Goal: Transaction & Acquisition: Book appointment/travel/reservation

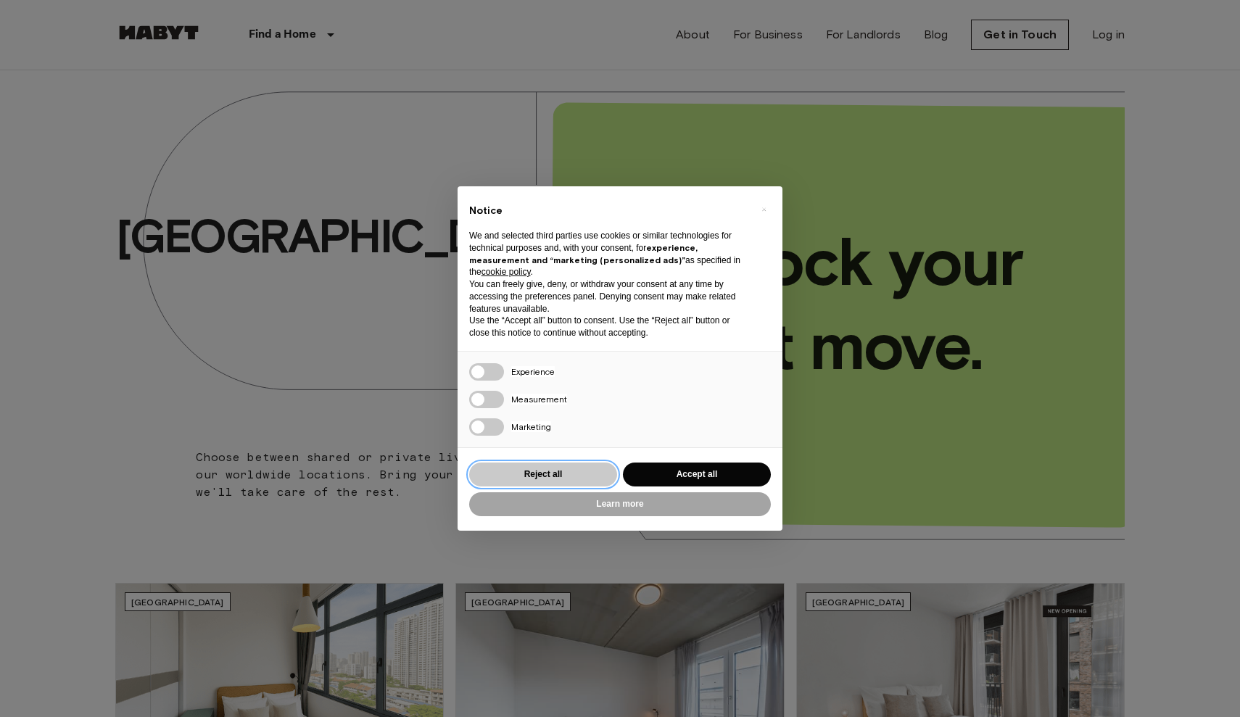
click at [571, 466] on button "Reject all" at bounding box center [543, 475] width 148 height 24
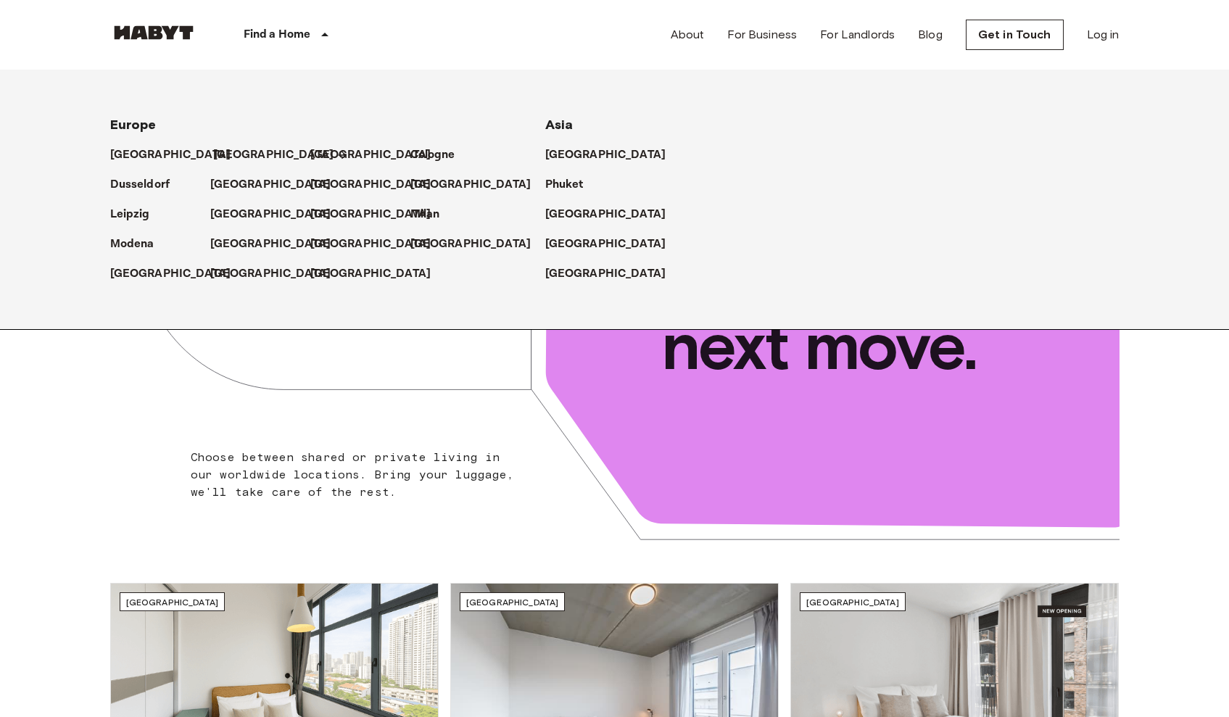
click at [231, 153] on p "[GEOGRAPHIC_DATA]" at bounding box center [273, 154] width 121 height 17
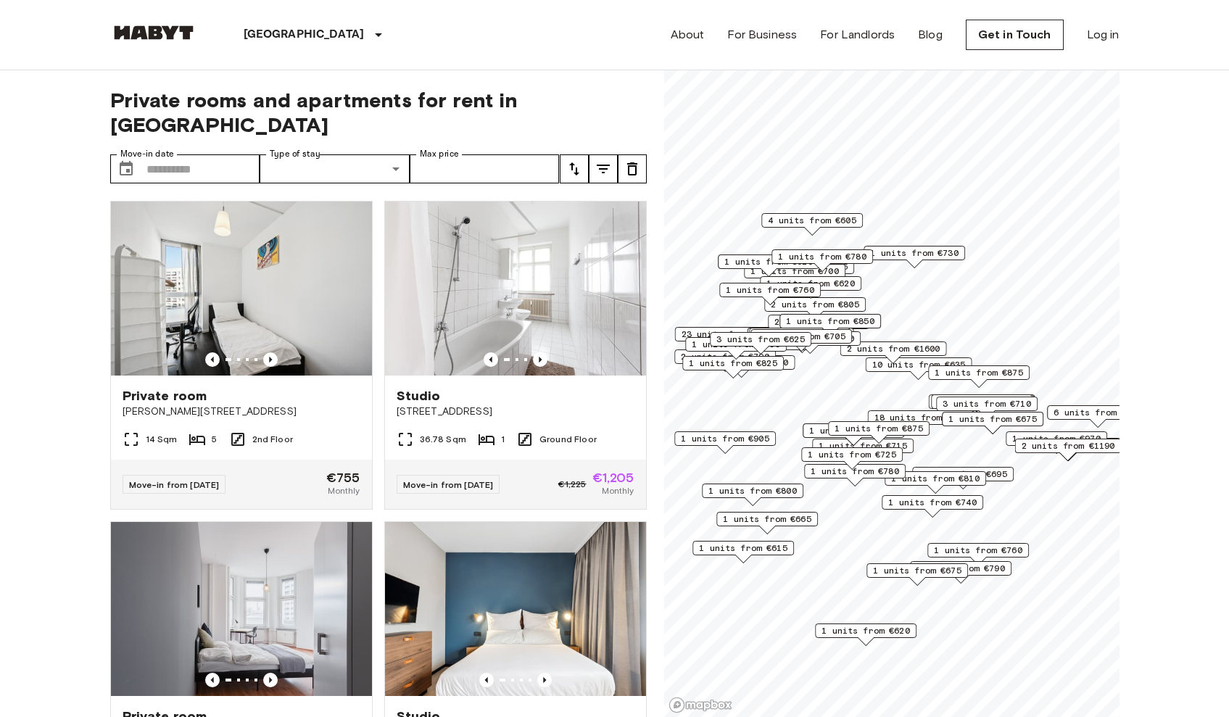
click at [722, 438] on span "1 units from €905" at bounding box center [725, 438] width 88 height 13
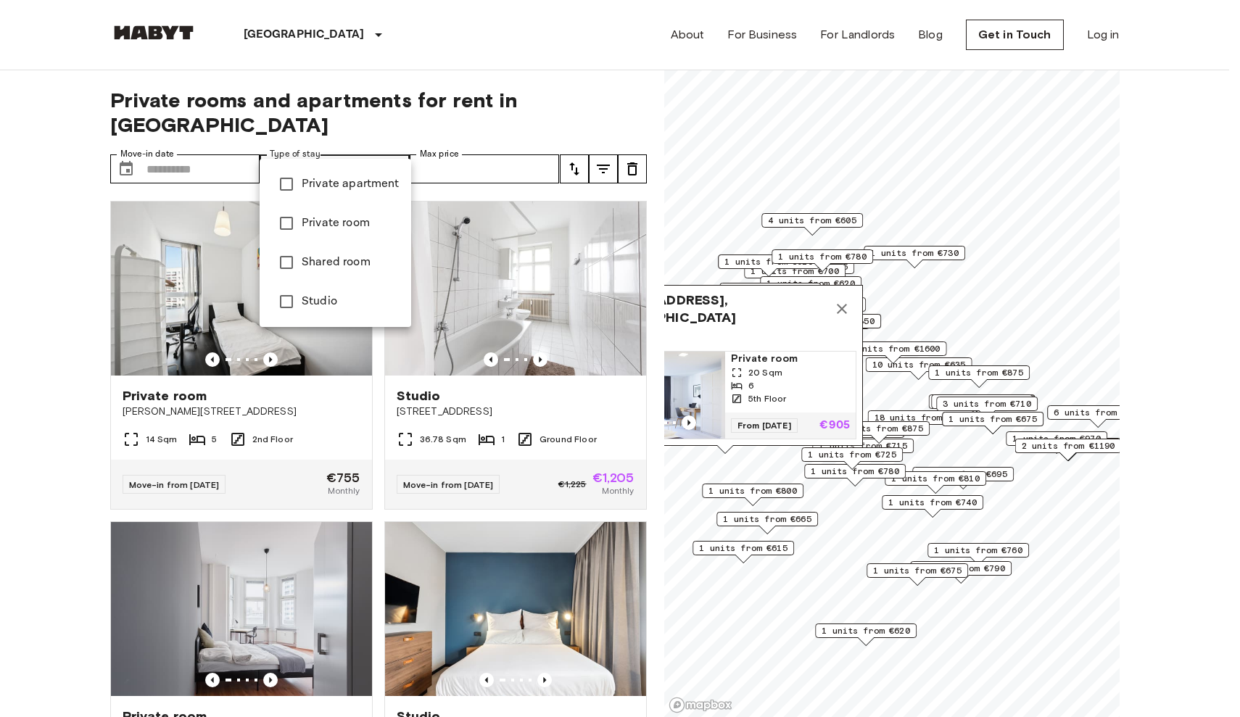
click at [215, 149] on div at bounding box center [620, 358] width 1240 height 717
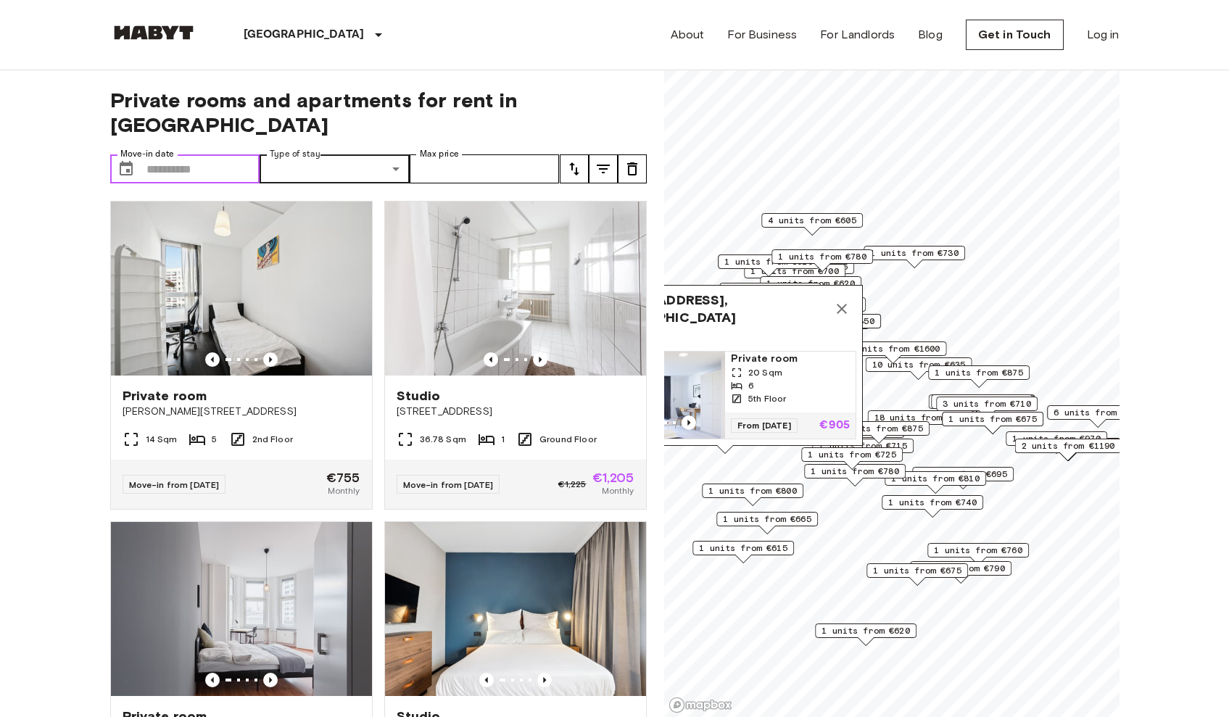
click at [186, 154] on input "Move-in date" at bounding box center [203, 168] width 114 height 29
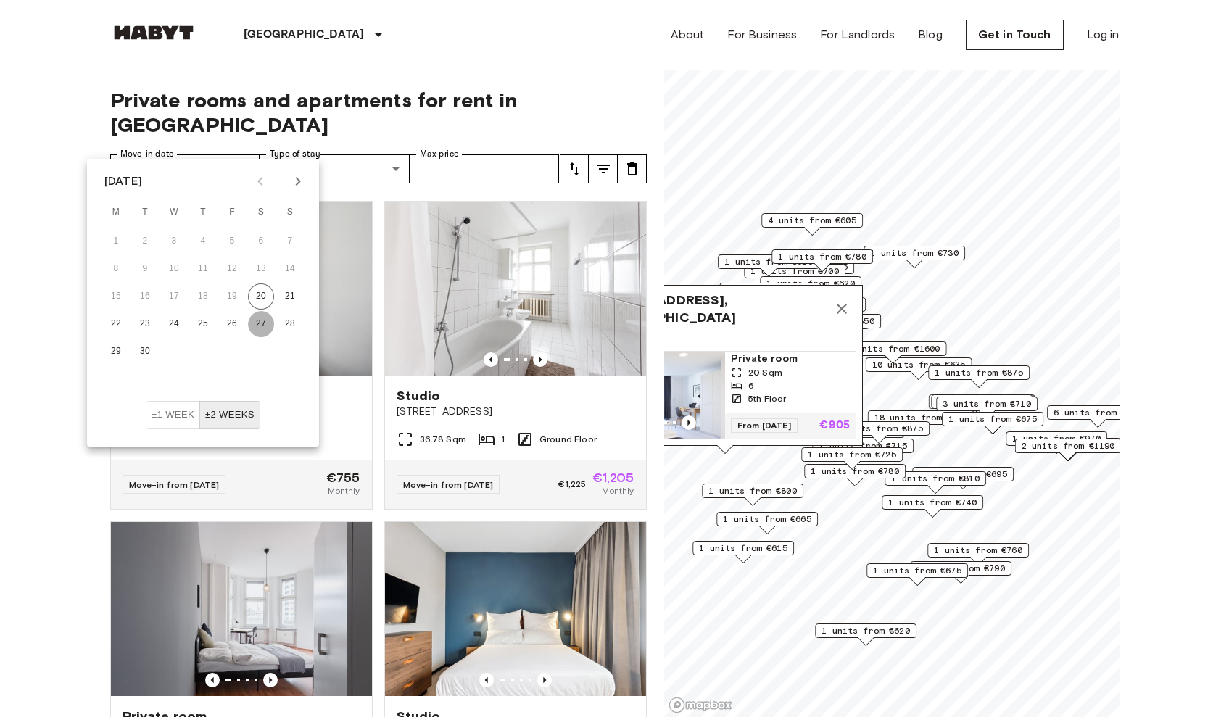
click at [263, 319] on button "27" at bounding box center [261, 324] width 26 height 26
type input "**********"
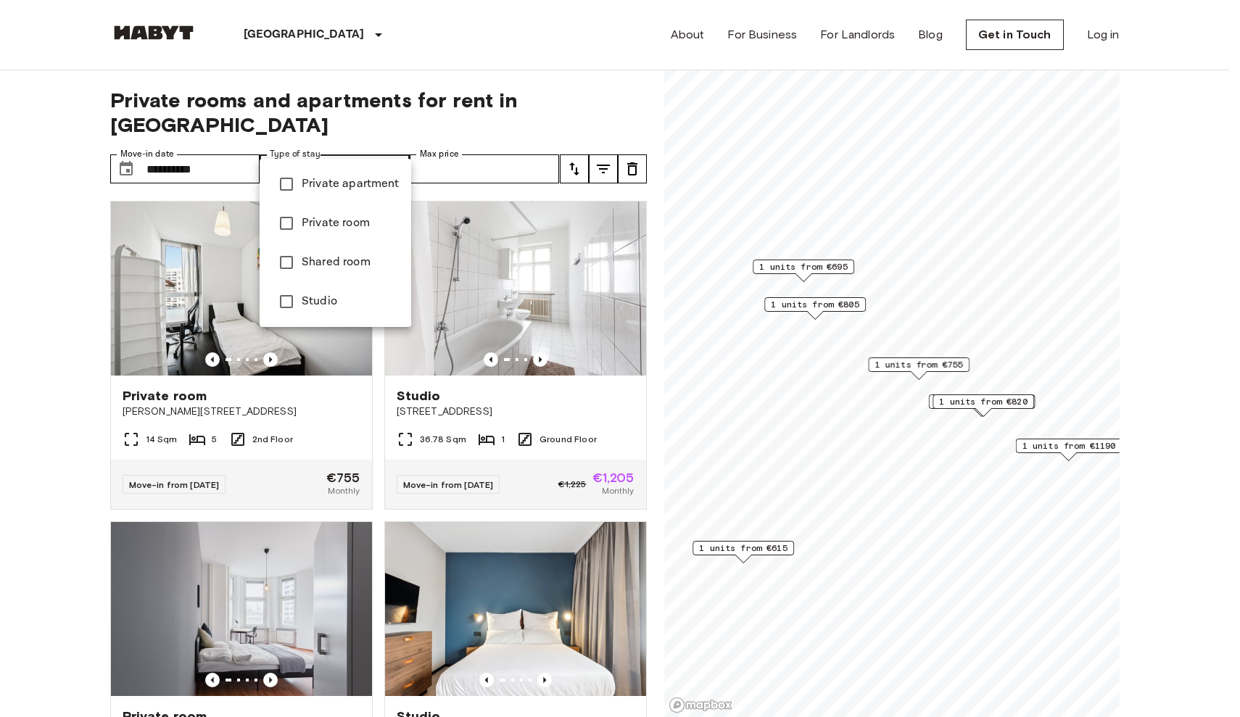
click at [209, 145] on div at bounding box center [620, 358] width 1240 height 717
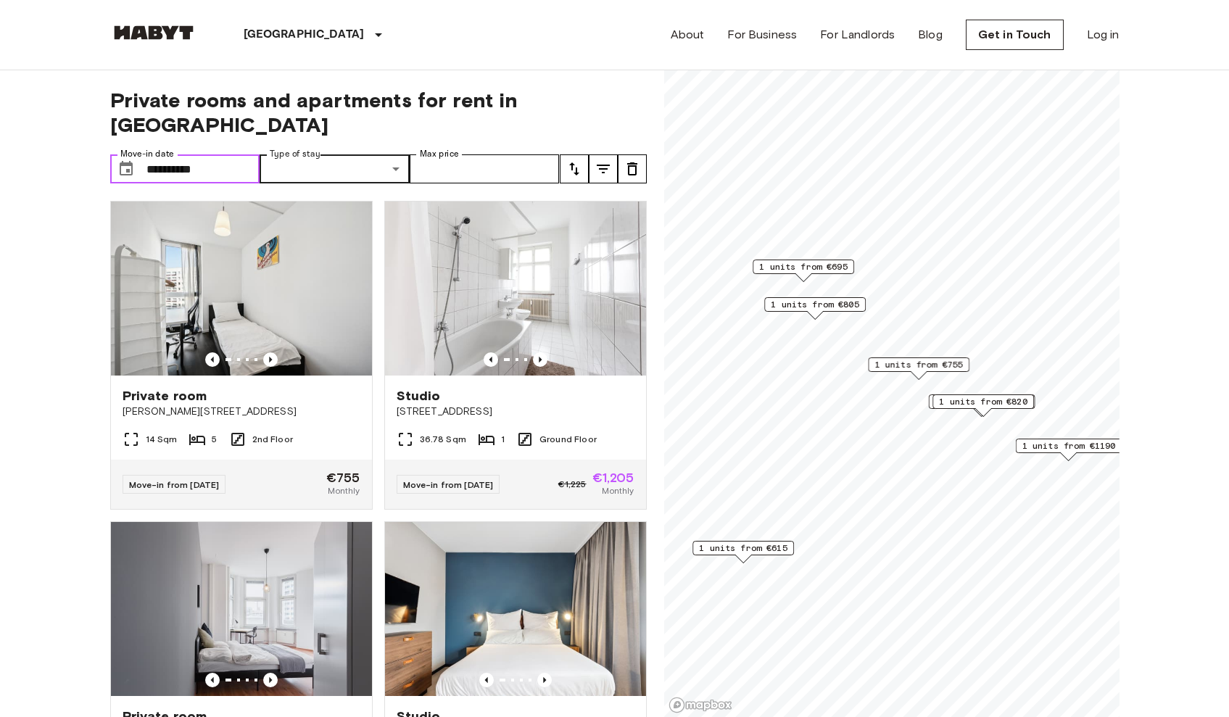
click at [198, 154] on input "**********" at bounding box center [203, 168] width 114 height 29
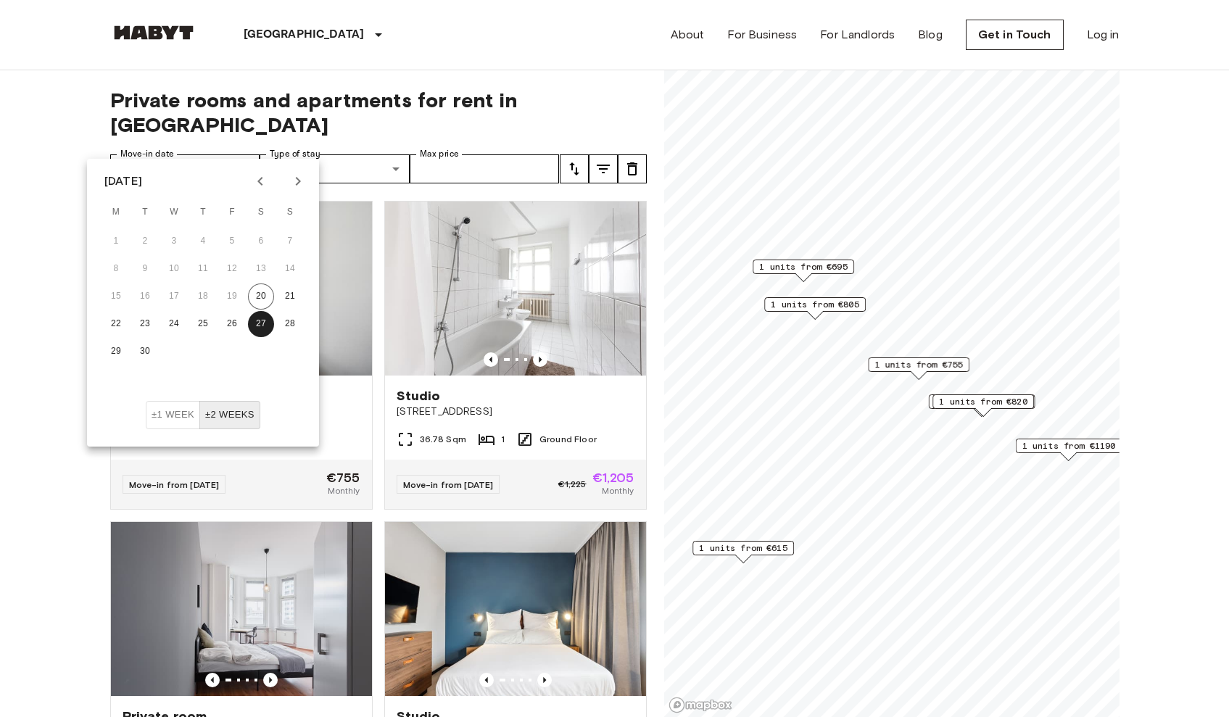
click at [178, 415] on button "±1 week" at bounding box center [173, 415] width 54 height 28
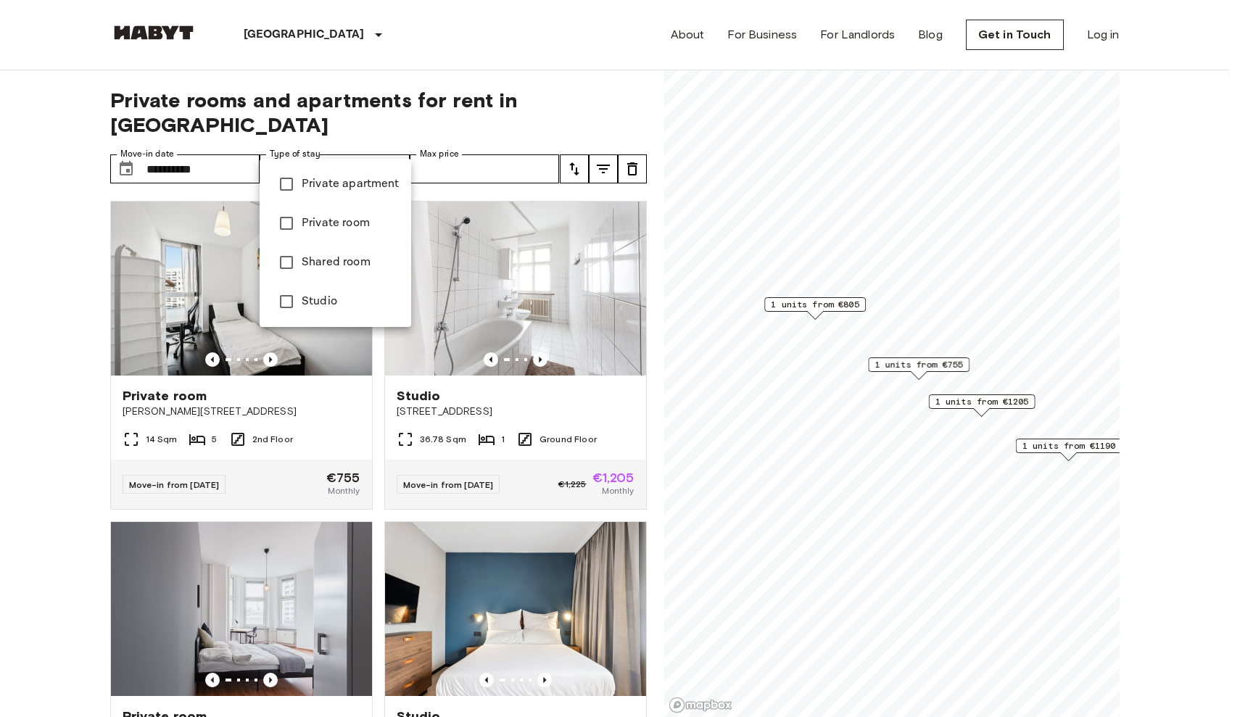
click at [215, 147] on div at bounding box center [620, 358] width 1240 height 717
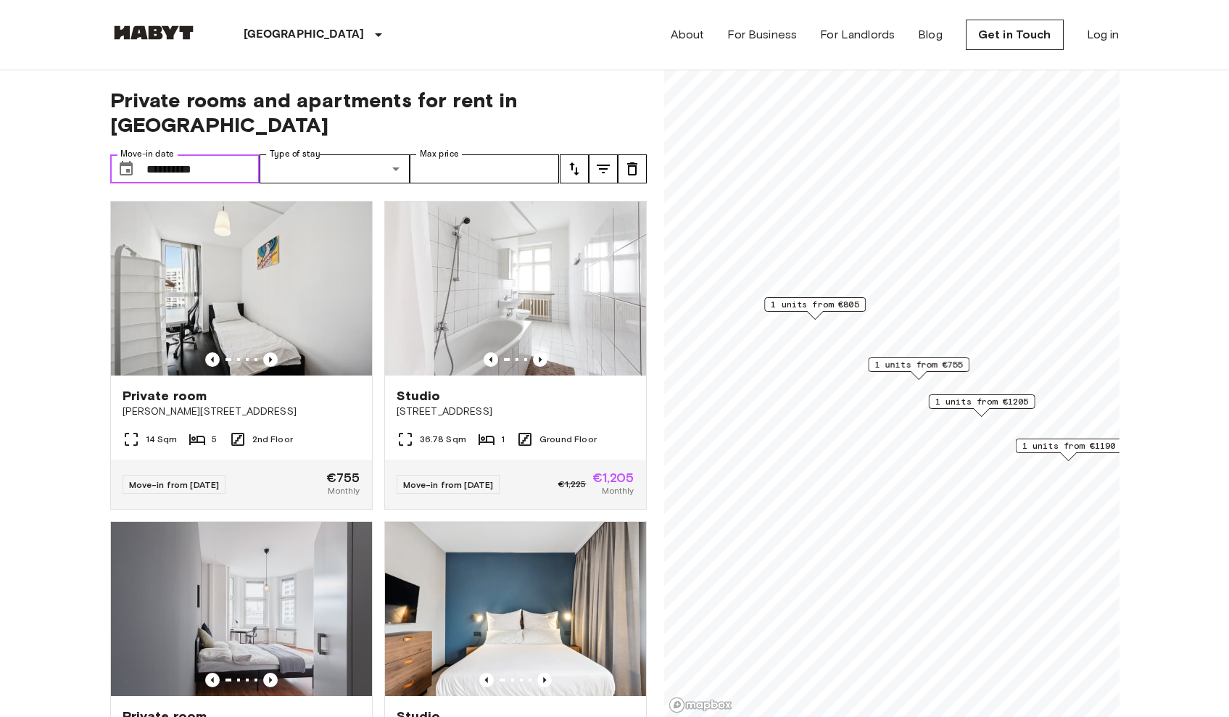
click at [200, 154] on input "**********" at bounding box center [203, 168] width 114 height 29
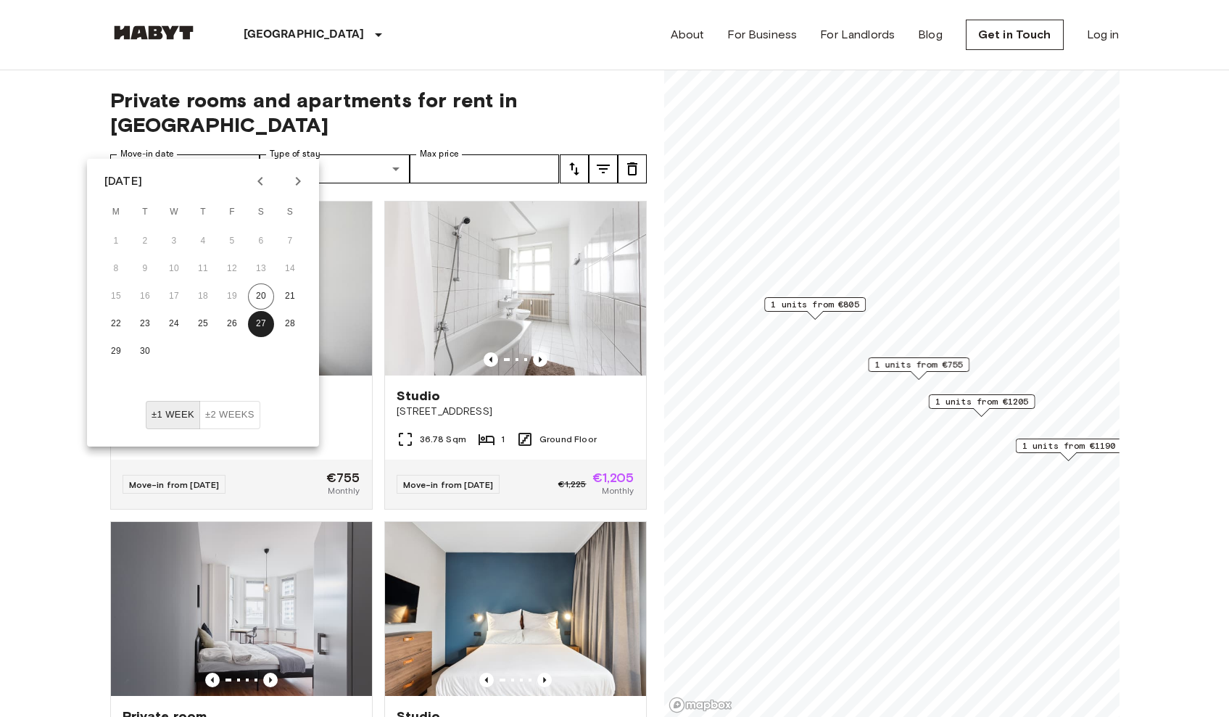
click at [354, 103] on span "Private rooms and apartments for rent in [GEOGRAPHIC_DATA]" at bounding box center [378, 112] width 537 height 49
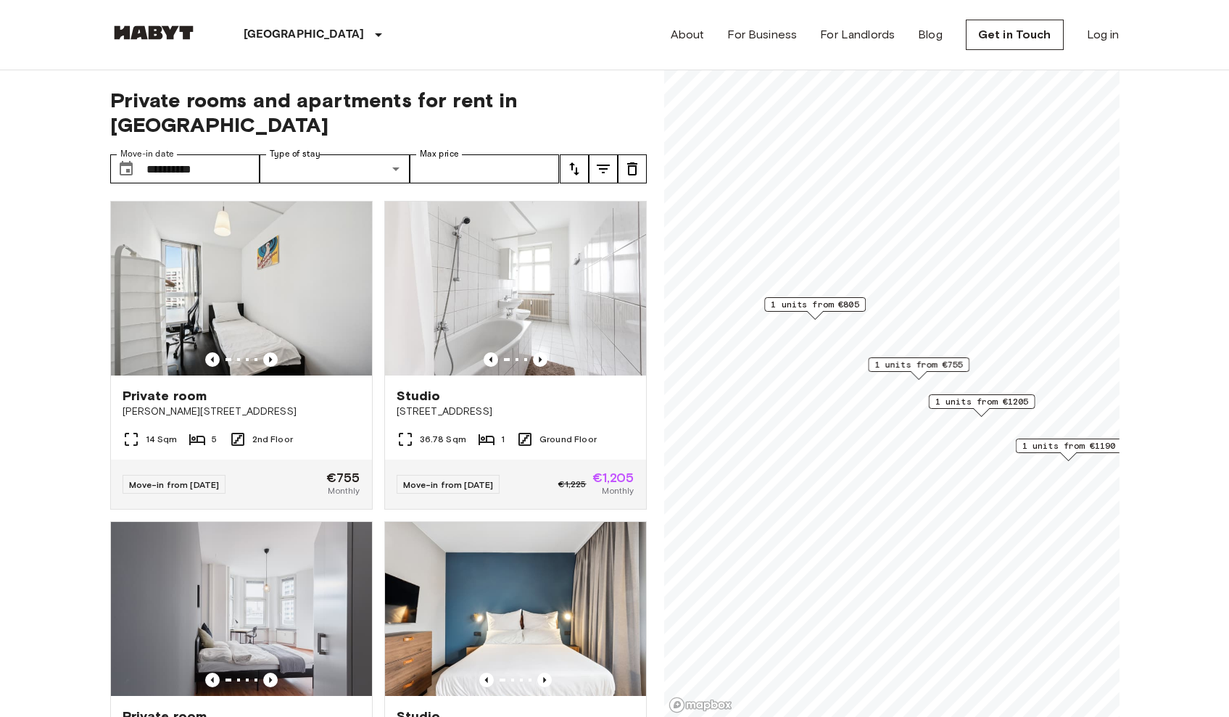
click at [609, 160] on icon "tune" at bounding box center [603, 168] width 17 height 17
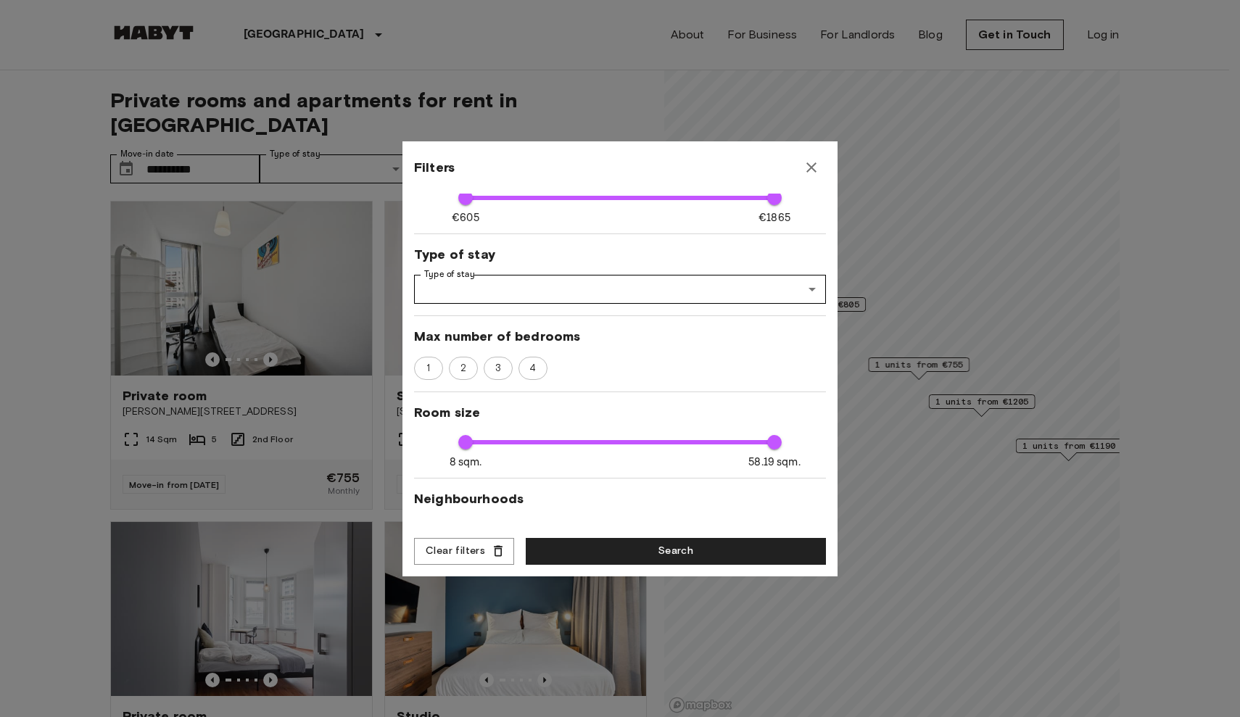
scroll to position [113, 0]
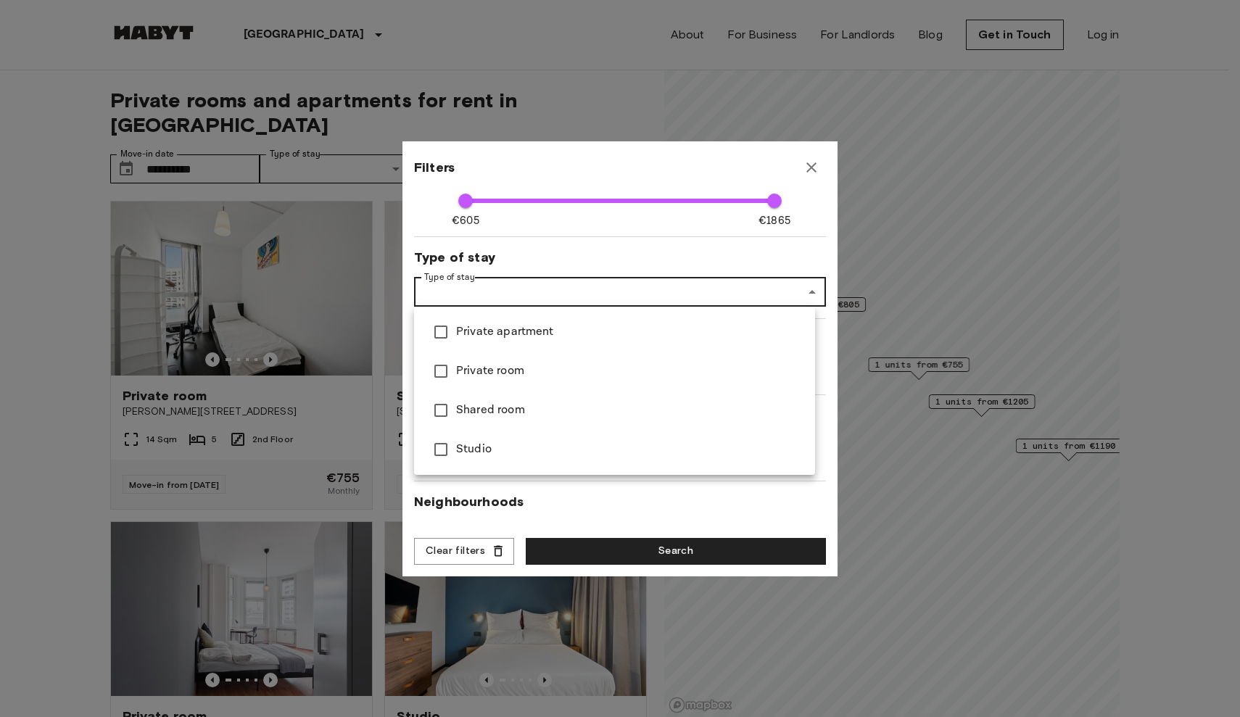
click at [560, 241] on div at bounding box center [620, 358] width 1240 height 717
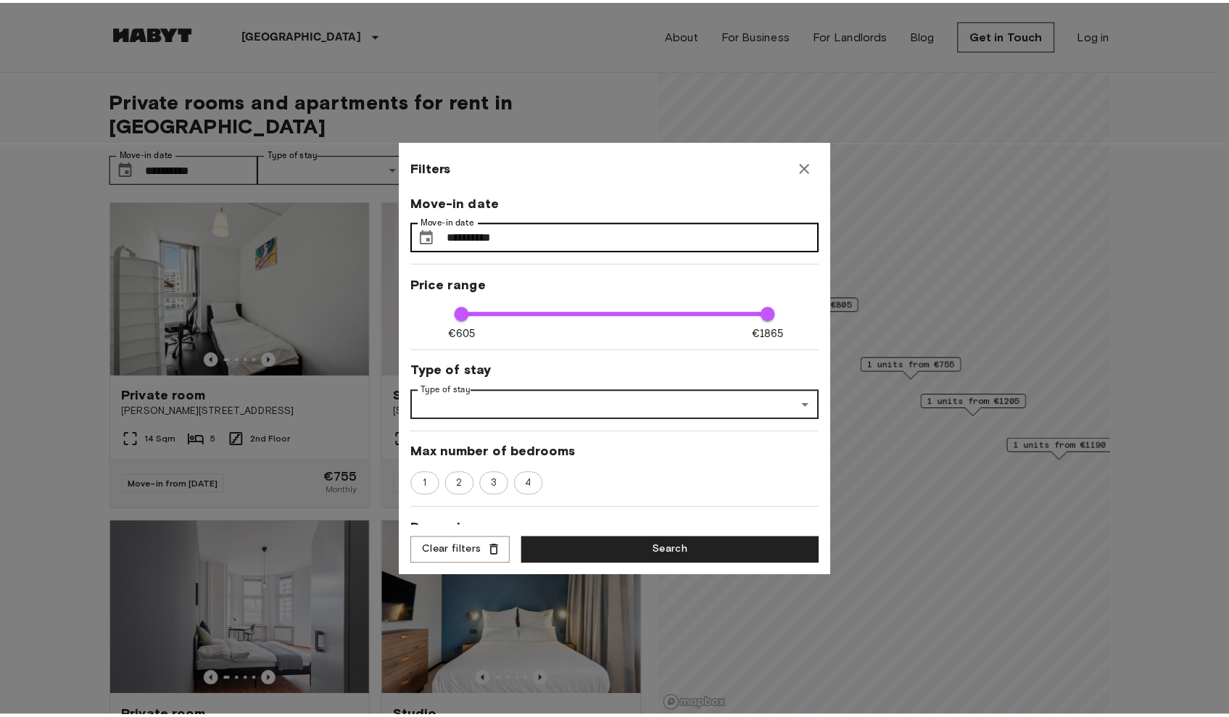
scroll to position [0, 0]
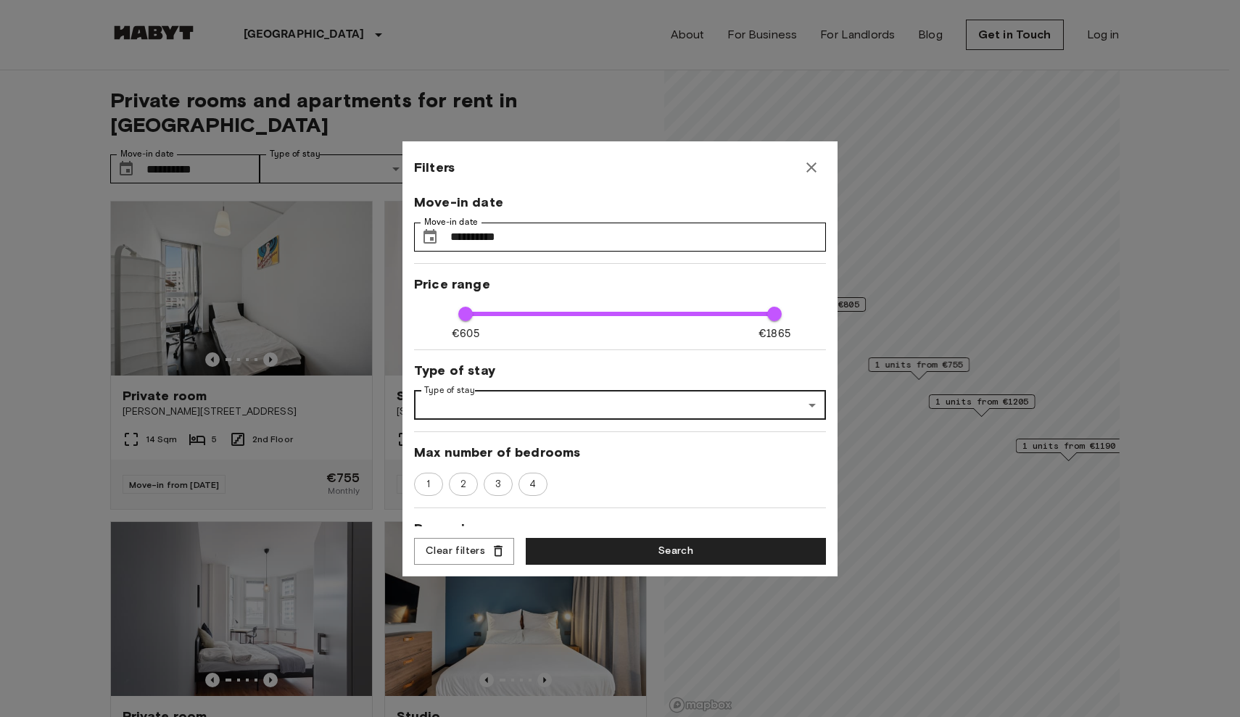
click at [558, 135] on div at bounding box center [620, 358] width 1240 height 717
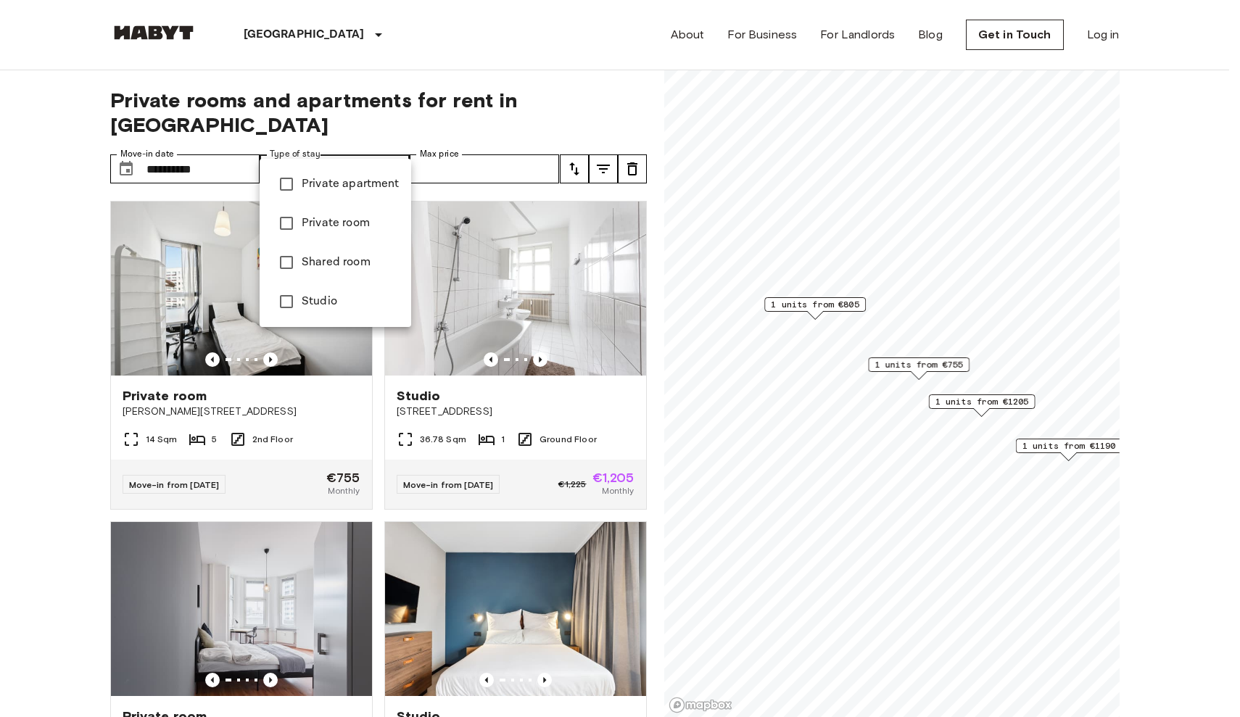
click at [508, 139] on div at bounding box center [620, 358] width 1240 height 717
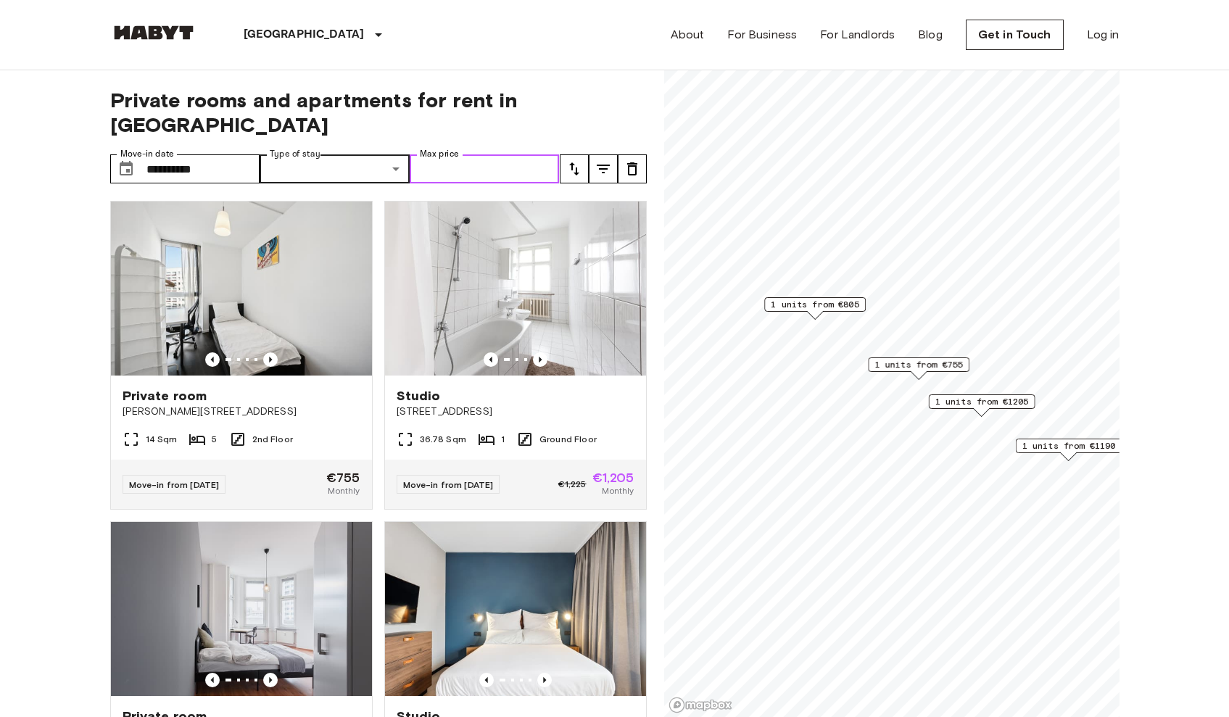
click at [494, 154] on input "Max price" at bounding box center [485, 168] width 150 height 29
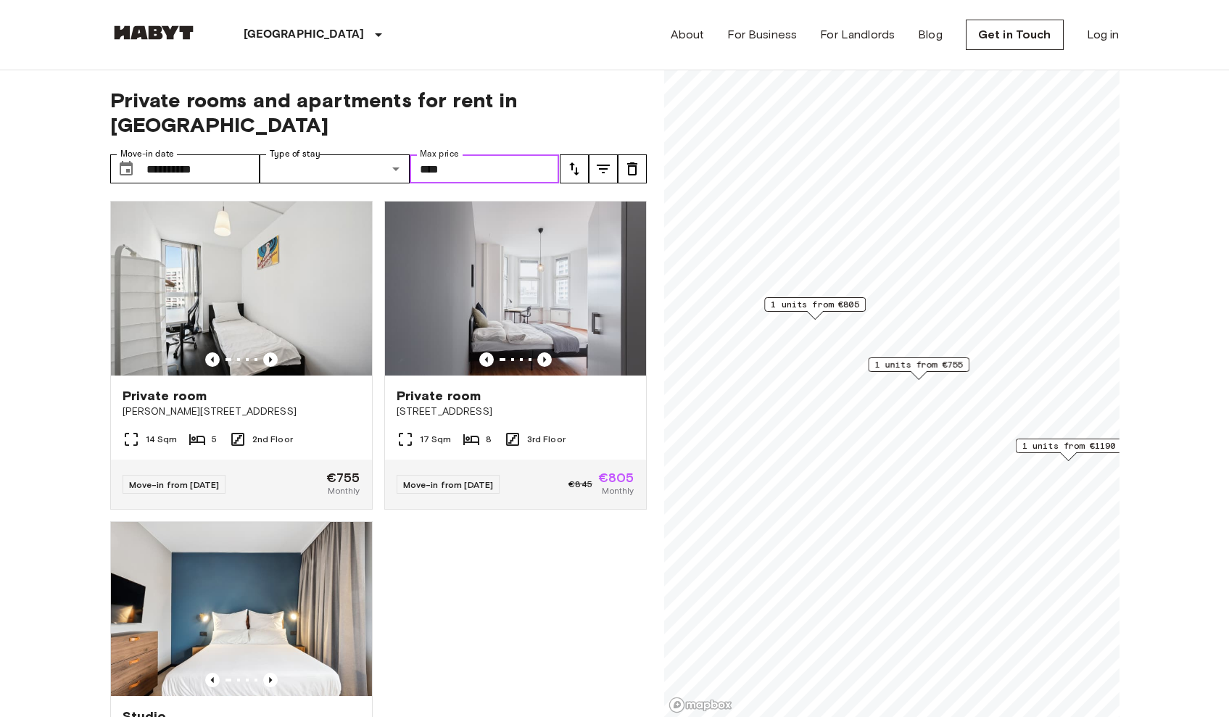
type input "****"
click at [537, 67] on div "[GEOGRAPHIC_DATA] [GEOGRAPHIC_DATA] [GEOGRAPHIC_DATA] [GEOGRAPHIC_DATA] [GEOGRA…" at bounding box center [614, 35] width 1009 height 70
click at [916, 364] on span "1 units from €755" at bounding box center [919, 364] width 88 height 13
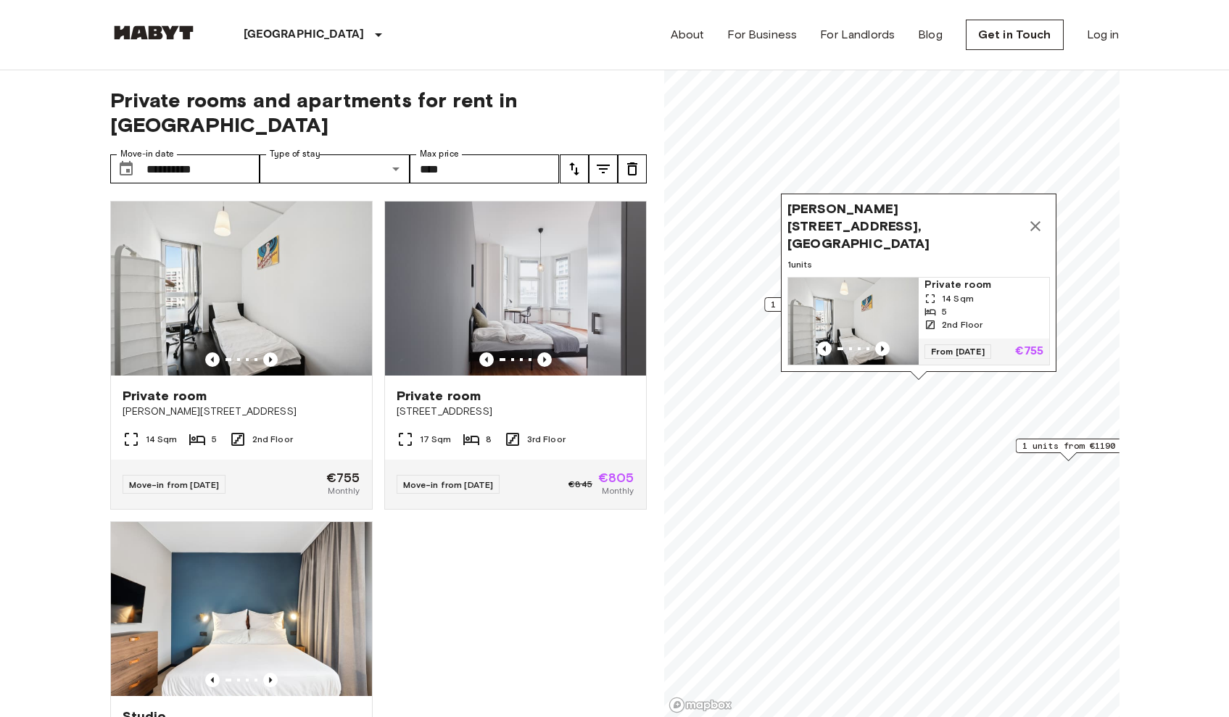
click at [849, 301] on img "Map marker" at bounding box center [853, 321] width 131 height 87
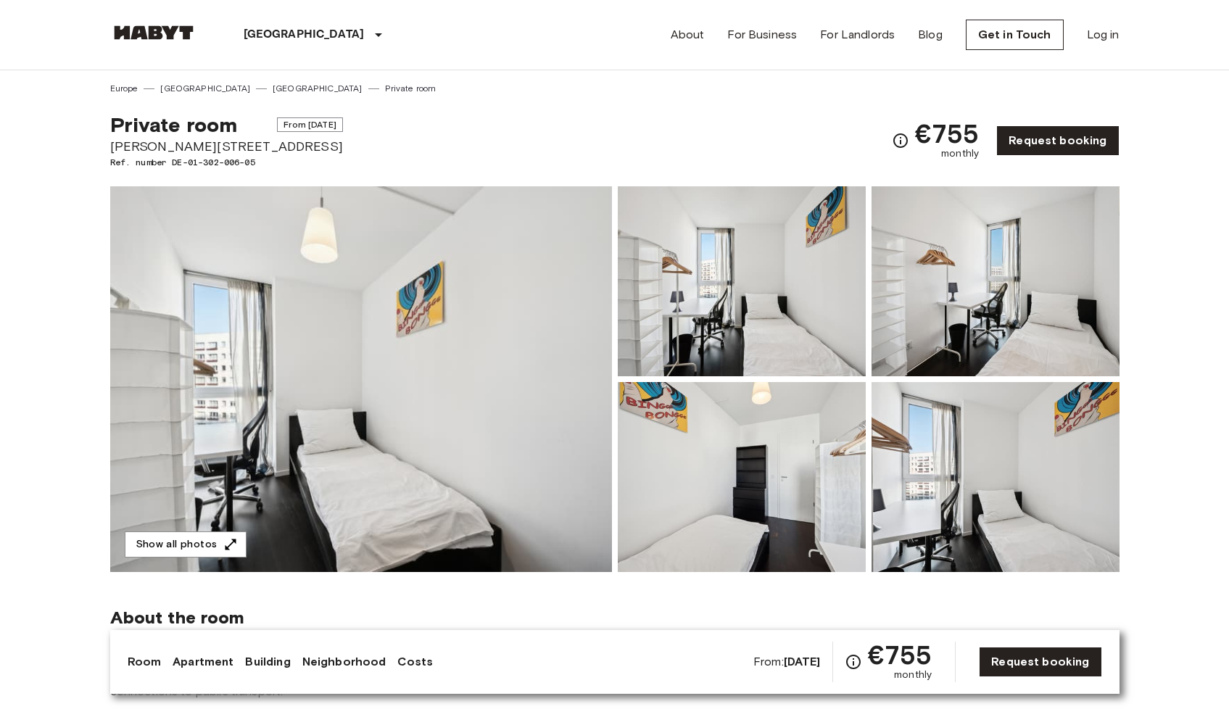
click at [284, 335] on img at bounding box center [361, 379] width 502 height 386
